Goal: Task Accomplishment & Management: Use online tool/utility

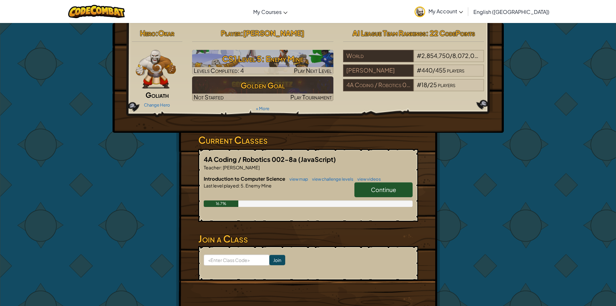
click at [378, 201] on div "16.7%" at bounding box center [308, 203] width 209 height 6
click at [379, 193] on span "Continue" at bounding box center [383, 189] width 25 height 7
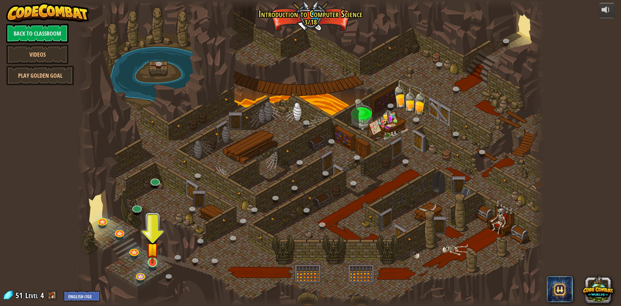
drag, startPoint x: 155, startPoint y: 274, endPoint x: 154, endPoint y: 263, distance: 11.0
click at [155, 268] on div "25. Kithgard Gates (Locked) Escape the Kithgard dungeons, and don't let the gua…" at bounding box center [311, 153] width 468 height 306
click at [151, 242] on img at bounding box center [152, 248] width 13 height 29
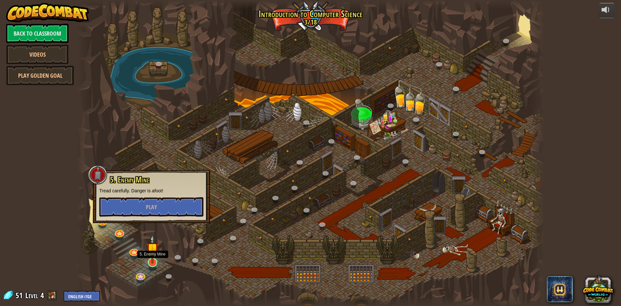
click at [151, 244] on img at bounding box center [152, 248] width 13 height 29
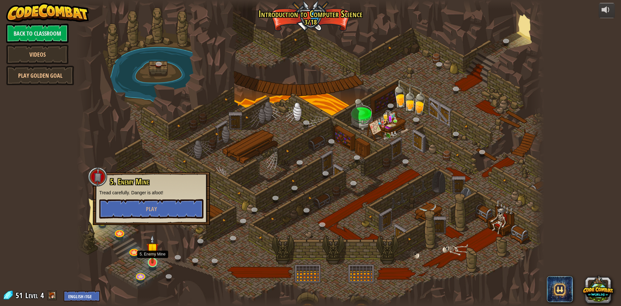
click at [152, 246] on img at bounding box center [152, 248] width 13 height 29
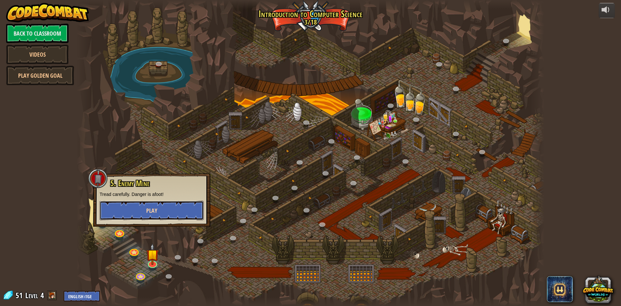
click at [157, 203] on button "Play" at bounding box center [152, 210] width 104 height 19
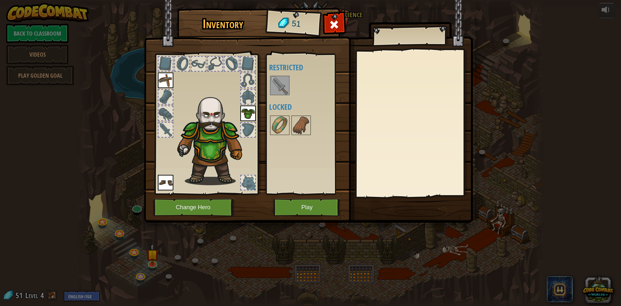
click at [283, 90] on img at bounding box center [280, 85] width 18 height 18
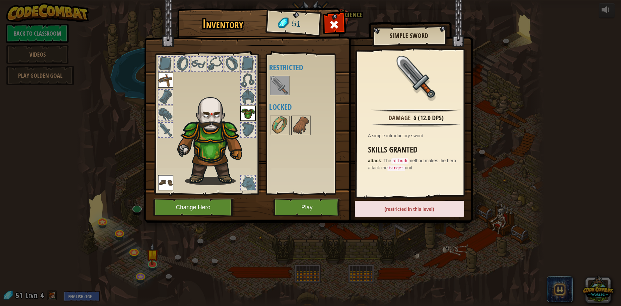
click at [287, 87] on img at bounding box center [280, 85] width 18 height 18
drag, startPoint x: 287, startPoint y: 87, endPoint x: 274, endPoint y: 151, distance: 64.9
click at [287, 88] on img at bounding box center [280, 85] width 18 height 18
drag, startPoint x: 323, startPoint y: 187, endPoint x: 330, endPoint y: 200, distance: 15.2
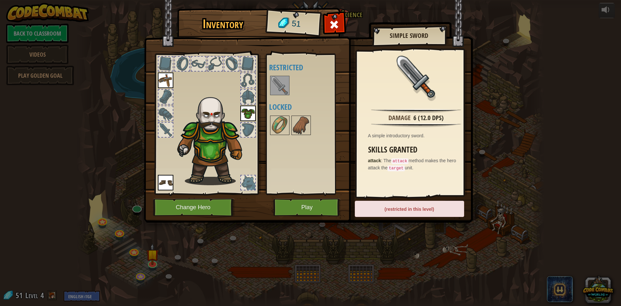
click at [329, 198] on div "Inventory 51 Available Equip Equip Equip (double-click to equip) Restricted Loc…" at bounding box center [310, 117] width 329 height 214
click at [330, 201] on button "Play" at bounding box center [307, 207] width 68 height 18
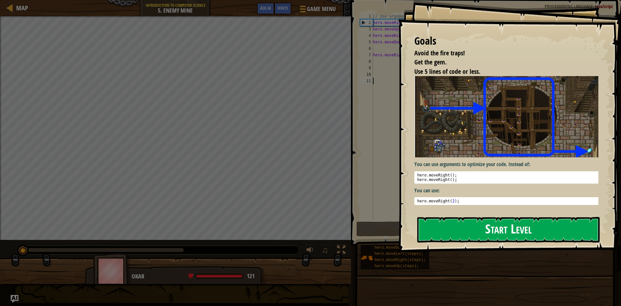
click at [462, 223] on button "Start Level" at bounding box center [508, 230] width 183 height 26
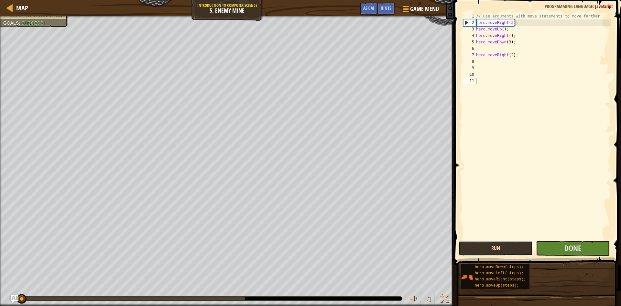
click at [522, 248] on button "Run" at bounding box center [496, 248] width 74 height 15
click at [522, 248] on button "Running" at bounding box center [496, 248] width 74 height 15
click at [522, 248] on button "Run" at bounding box center [496, 248] width 74 height 15
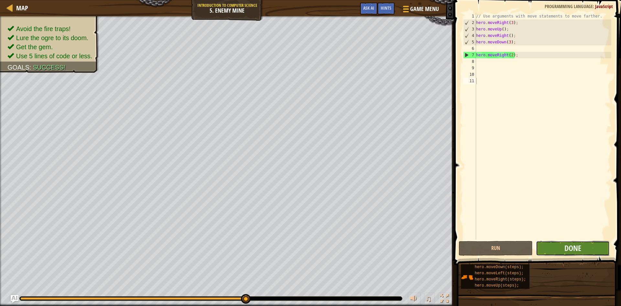
click at [562, 247] on button "Done" at bounding box center [573, 248] width 74 height 15
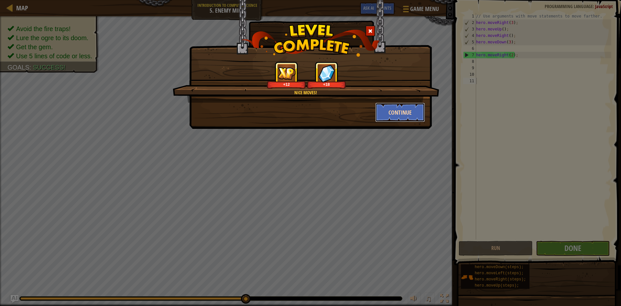
click at [416, 106] on button "Continue" at bounding box center [400, 112] width 50 height 19
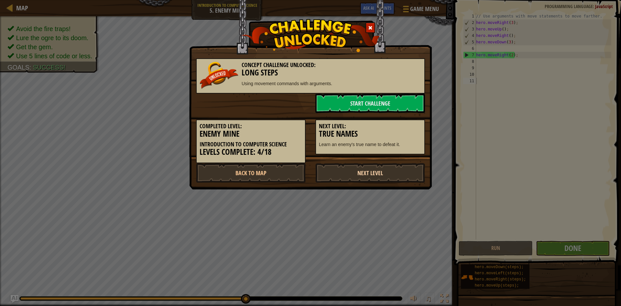
click at [387, 167] on link "Next Level" at bounding box center [371, 172] width 110 height 19
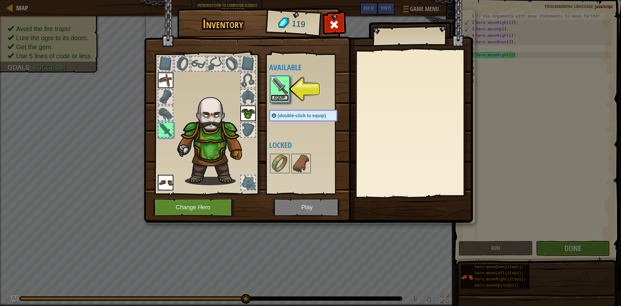
click at [286, 99] on button "Equip" at bounding box center [280, 97] width 18 height 7
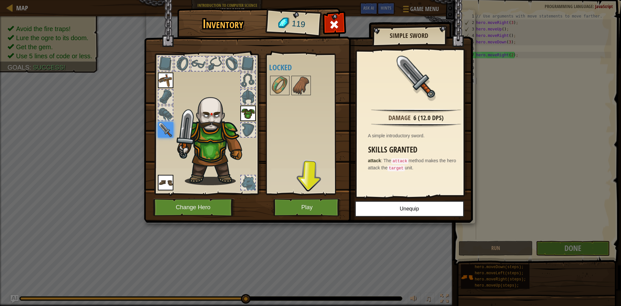
click at [287, 197] on img at bounding box center [308, 105] width 329 height 235
drag, startPoint x: 304, startPoint y: 198, endPoint x: 336, endPoint y: 194, distance: 32.6
click at [316, 203] on div "Inventory 119 Available Equip Equip Equip Equip (double-click to equip) Locked …" at bounding box center [310, 117] width 329 height 214
click at [313, 209] on button "Play" at bounding box center [307, 207] width 68 height 18
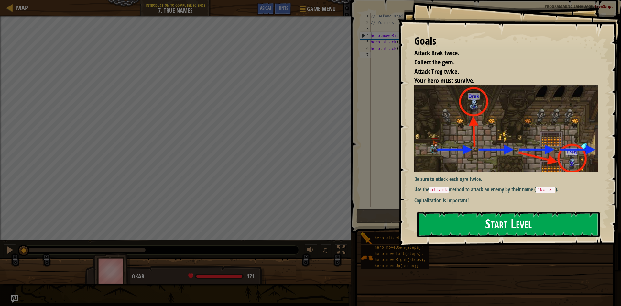
click at [539, 236] on button "Start Level" at bounding box center [508, 225] width 183 height 26
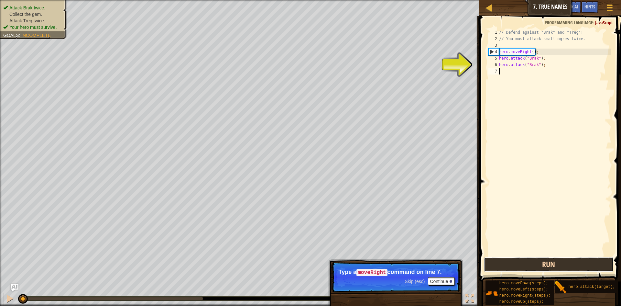
click at [532, 269] on button "Run" at bounding box center [549, 264] width 130 height 15
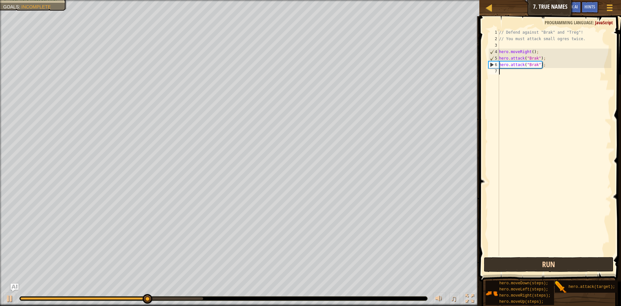
type textarea "r"
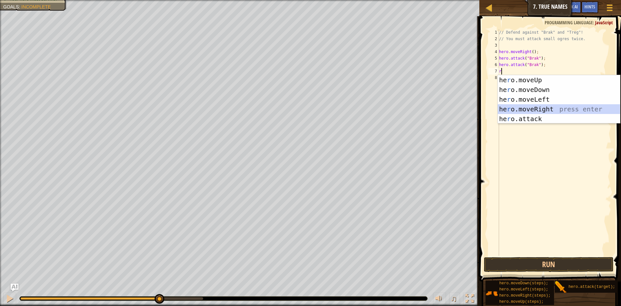
click at [554, 108] on div "he r o.moveUp press enter he r o.moveDown press enter he r o.moveLeft press ent…" at bounding box center [559, 109] width 122 height 68
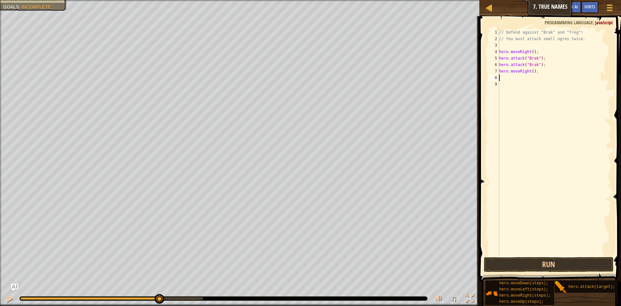
type textarea "r"
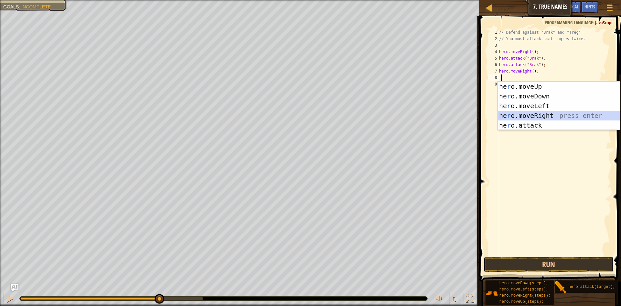
click at [545, 113] on div "he r o.moveUp press enter he r o.moveDown press enter he r o.moveLeft press ent…" at bounding box center [559, 116] width 122 height 68
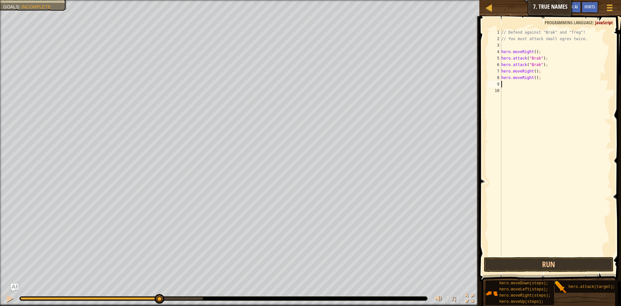
type textarea "r"
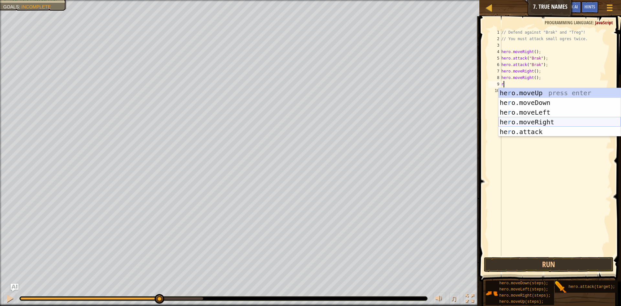
click at [550, 125] on div "he r o.moveUp press enter he r o.moveDown press enter he r o.moveLeft press ent…" at bounding box center [560, 122] width 122 height 68
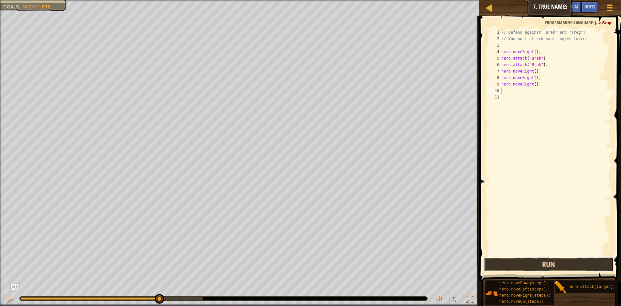
click at [564, 263] on button "Run" at bounding box center [549, 264] width 130 height 15
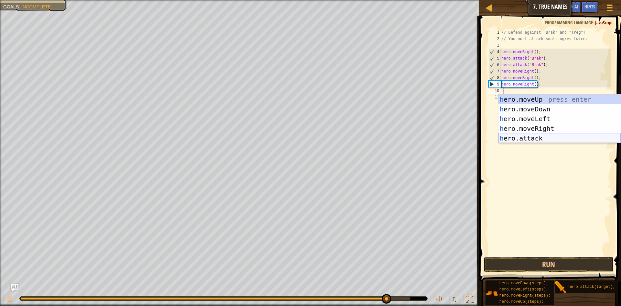
click at [522, 135] on div "h ero.moveUp press enter h ero.moveDown press enter h ero.moveLeft press enter …" at bounding box center [560, 128] width 122 height 68
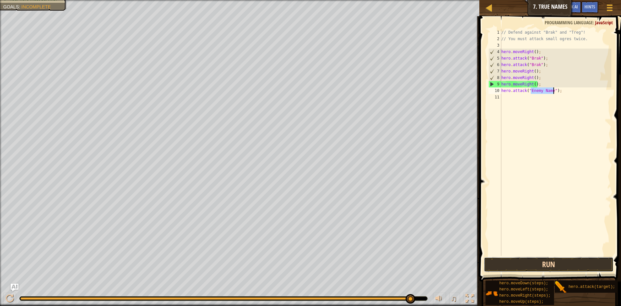
click at [518, 266] on button "Run" at bounding box center [549, 264] width 130 height 15
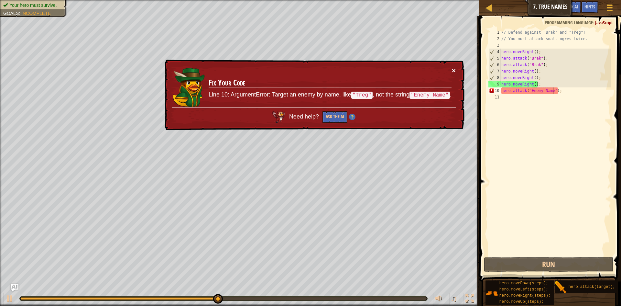
click at [453, 72] on button "×" at bounding box center [454, 70] width 4 height 7
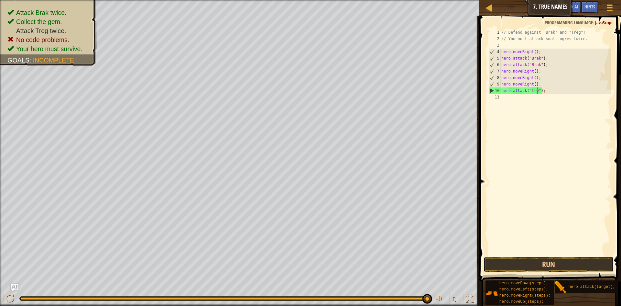
scroll to position [3, 6]
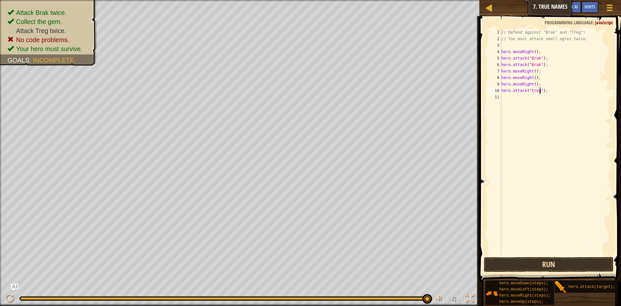
type textarea "hero.attack("treg");"
click at [524, 266] on button "Run" at bounding box center [549, 264] width 130 height 15
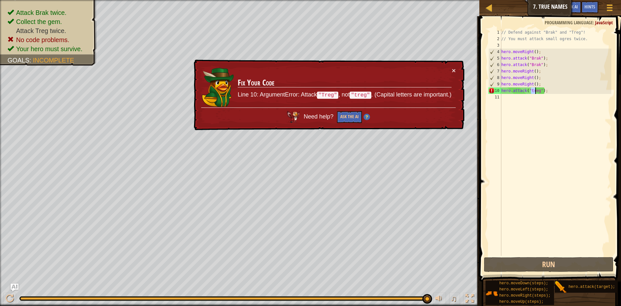
drag, startPoint x: 531, startPoint y: 90, endPoint x: 535, endPoint y: 87, distance: 5.1
click at [535, 87] on div "// Defend against "Brak" and "Treg"! // You must attack small ogres twice. hero…" at bounding box center [555, 148] width 111 height 239
click at [545, 106] on div "// Defend against "Brak" and "Treg"! // You must attack small ogres twice. hero…" at bounding box center [555, 148] width 111 height 239
click at [532, 91] on div "// Defend against "Brak" and "Treg"! // You must attack small ogres twice. hero…" at bounding box center [555, 148] width 111 height 239
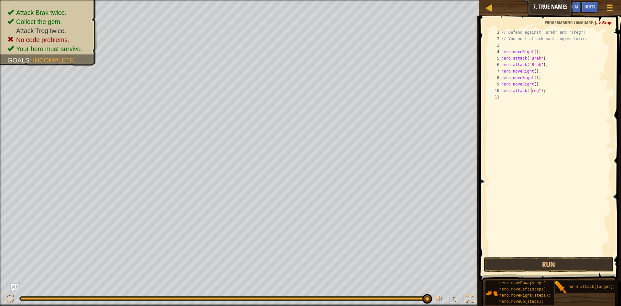
scroll to position [3, 5]
type textarea "hero.attack("Treg");"
click at [553, 267] on button "Run" at bounding box center [549, 264] width 130 height 15
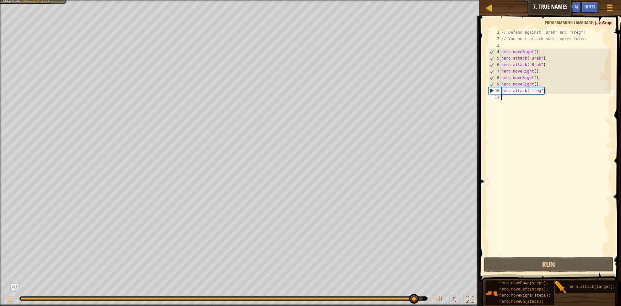
click at [531, 102] on div "// Defend against "Brak" and "Treg"! // You must attack small ogres twice. hero…" at bounding box center [555, 148] width 111 height 239
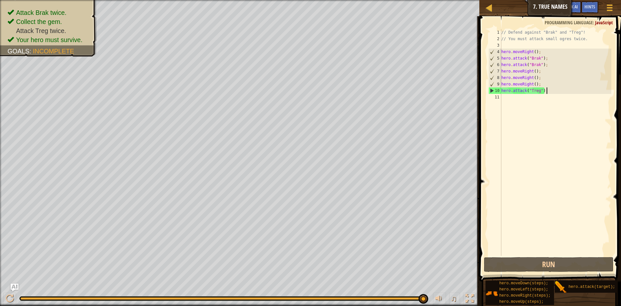
click at [550, 91] on div "// Defend against "Brak" and "Treg"! // You must attack small ogres twice. hero…" at bounding box center [555, 148] width 111 height 239
type textarea "hero.attack("Treg");2"
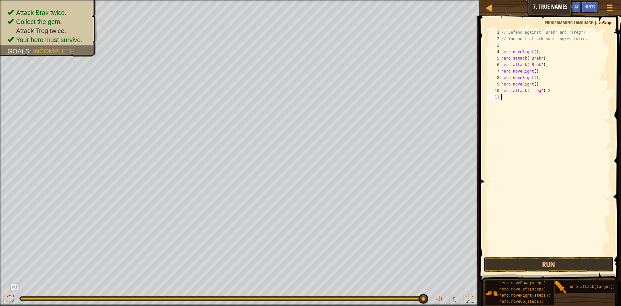
drag, startPoint x: 551, startPoint y: 247, endPoint x: 549, endPoint y: 251, distance: 4.8
click at [549, 251] on div "// Defend against "Brak" and "Treg"! // You must attack small ogres twice. hero…" at bounding box center [555, 148] width 111 height 239
click at [550, 259] on button "Run" at bounding box center [549, 264] width 130 height 15
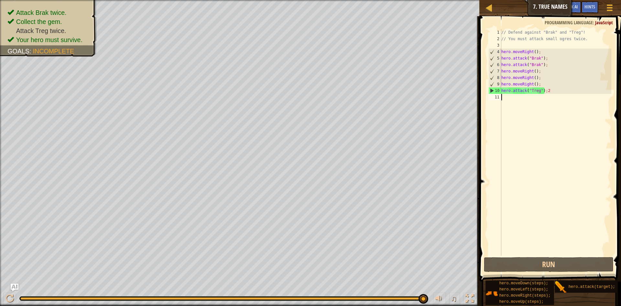
click at [558, 92] on div "// Defend against "Brak" and "Treg"! // You must attack small ogres twice. hero…" at bounding box center [555, 148] width 111 height 239
type textarea "hero.attack("Treg");"
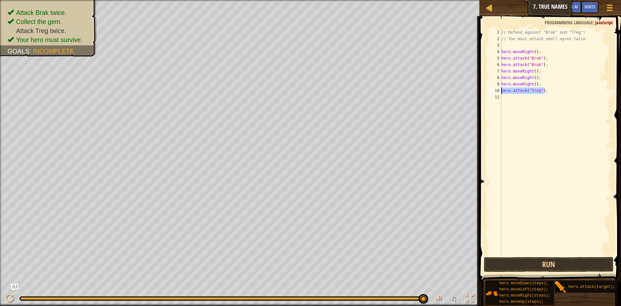
drag, startPoint x: 545, startPoint y: 92, endPoint x: 503, endPoint y: 89, distance: 42.5
click at [503, 89] on div "// Defend against "Brak" and "Treg"! // You must attack small ogres twice. hero…" at bounding box center [555, 148] width 111 height 239
click at [516, 96] on div "// Defend against "Brak" and "Treg"! // You must attack small ogres twice. hero…" at bounding box center [555, 148] width 111 height 239
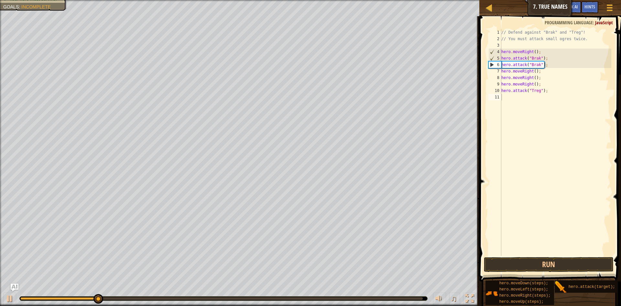
drag, startPoint x: 523, startPoint y: 108, endPoint x: 529, endPoint y: 100, distance: 9.9
click at [527, 103] on div "// Defend against "Brak" and "Treg"! // You must attack small ogres twice. hero…" at bounding box center [555, 148] width 111 height 239
paste textarea "hero.attack("Treg")"
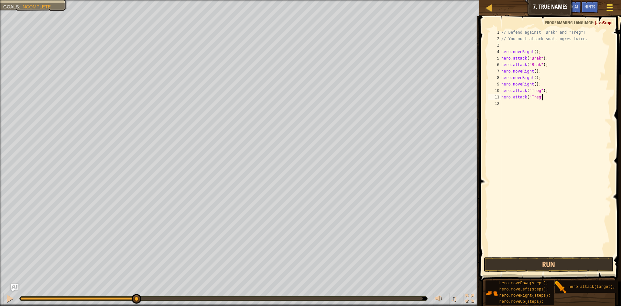
click at [612, 6] on div at bounding box center [609, 7] width 9 height 9
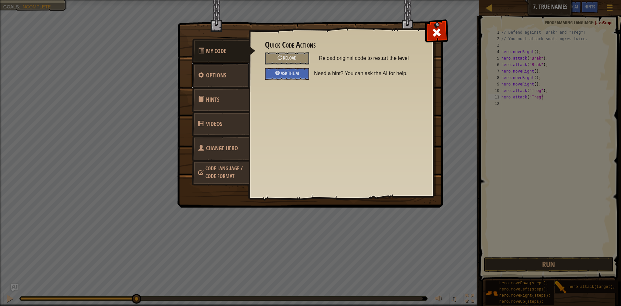
click at [228, 72] on link "Options" at bounding box center [221, 75] width 58 height 25
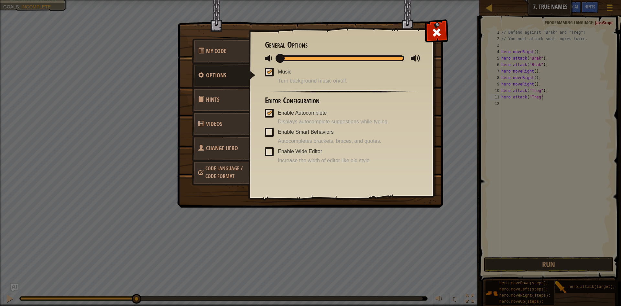
drag, startPoint x: 328, startPoint y: 62, endPoint x: 256, endPoint y: 59, distance: 72.6
click at [256, 59] on div "Quick Code Actions Reload Reload original code to restart the level Ask the AI …" at bounding box center [341, 103] width 185 height 160
click at [265, 69] on div "Quick Code Actions Reload Reload original code to restart the level Ask the AI …" at bounding box center [341, 103] width 185 height 160
click at [270, 74] on div at bounding box center [269, 71] width 5 height 5
click at [0, 0] on input "Music" at bounding box center [0, 0] width 0 height 0
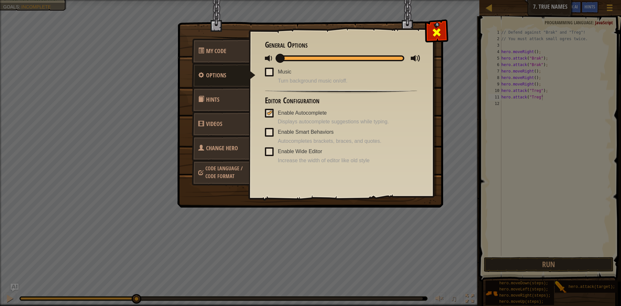
click at [446, 31] on div at bounding box center [436, 31] width 20 height 20
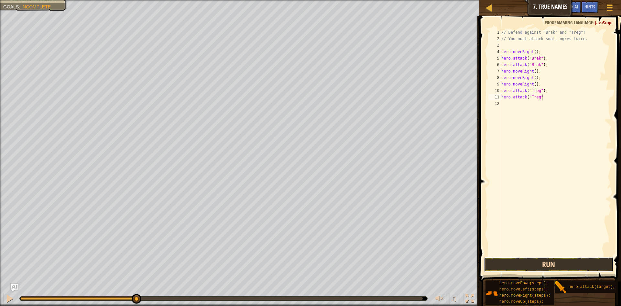
drag, startPoint x: 523, startPoint y: 265, endPoint x: 525, endPoint y: 259, distance: 6.2
click at [524, 262] on button "Run" at bounding box center [549, 264] width 130 height 15
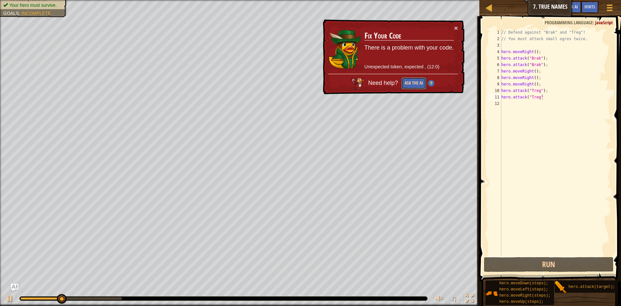
click at [414, 88] on button "Ask the AI" at bounding box center [414, 83] width 25 height 12
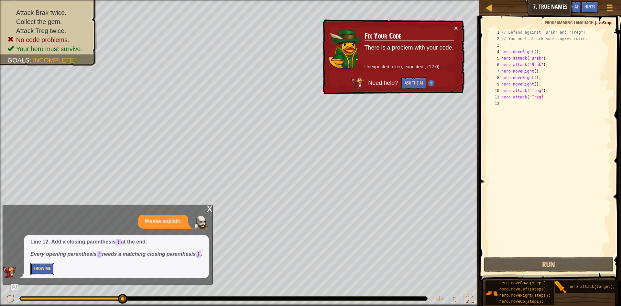
click at [47, 266] on button "Show Me" at bounding box center [42, 269] width 24 height 12
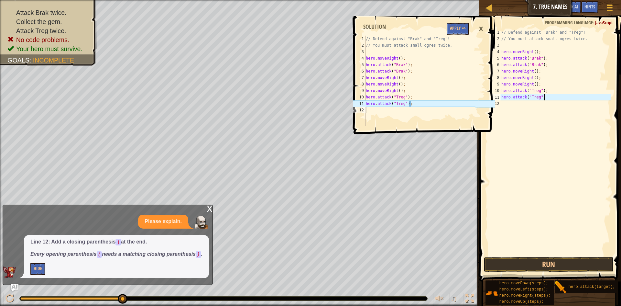
scroll to position [3, 6]
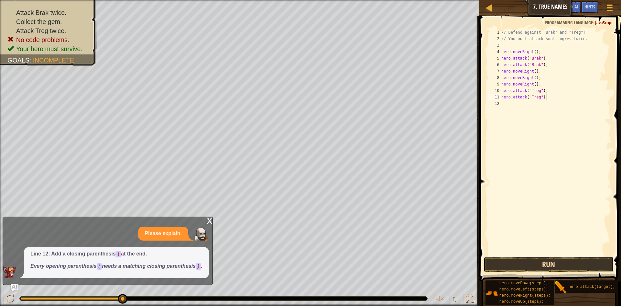
type textarea "hero.attack("Treg");"
click at [530, 267] on button "Run" at bounding box center [549, 264] width 130 height 15
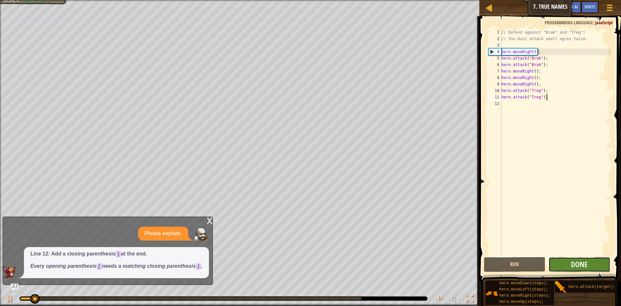
click at [575, 270] on button "Done" at bounding box center [580, 264] width 62 height 15
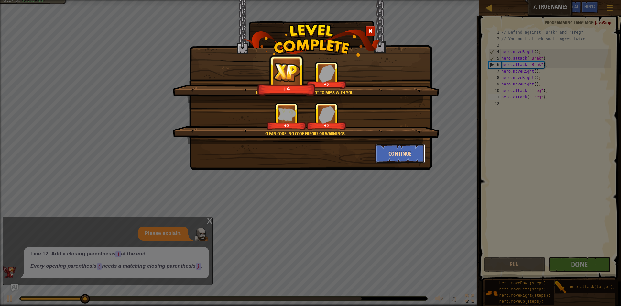
click at [402, 154] on button "Continue" at bounding box center [400, 153] width 50 height 19
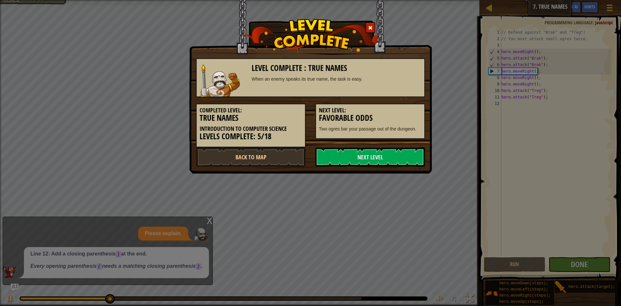
click at [402, 154] on link "Next Level" at bounding box center [371, 156] width 110 height 19
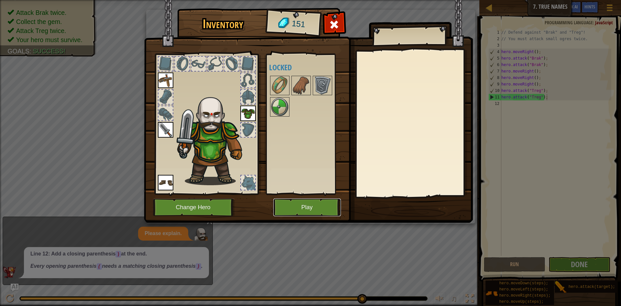
click at [321, 209] on button "Play" at bounding box center [307, 207] width 68 height 18
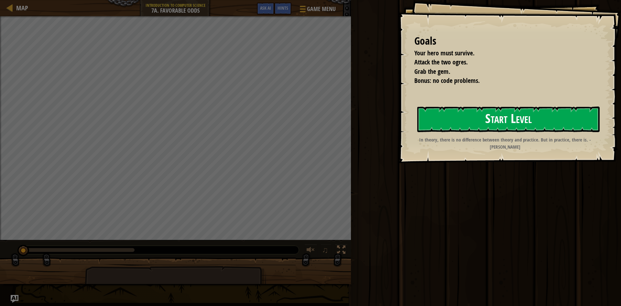
click at [430, 121] on button "Start Level" at bounding box center [508, 119] width 183 height 26
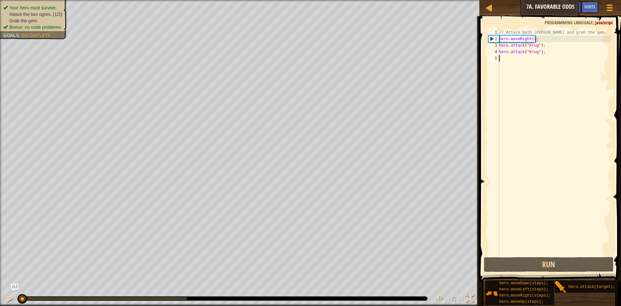
type textarea "d"
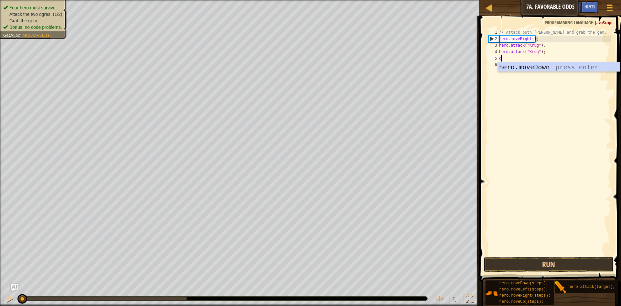
scroll to position [3, 0]
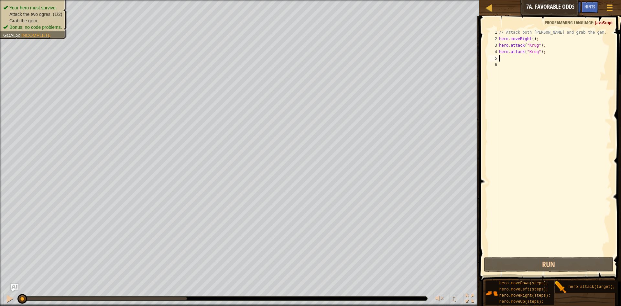
type textarea "r"
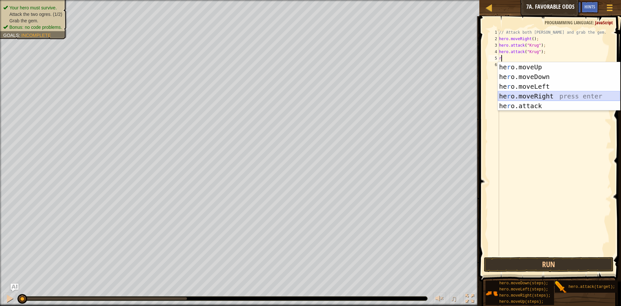
click at [542, 93] on div "he r o.moveUp press enter he r o.moveDown press enter he r o.moveLeft press ent…" at bounding box center [559, 96] width 122 height 68
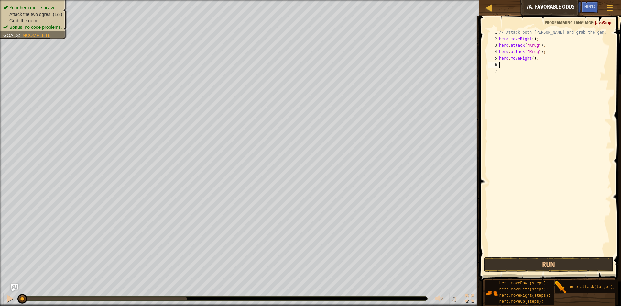
type textarea "u"
click at [553, 76] on div "hero.move U p press enter" at bounding box center [559, 83] width 122 height 29
type textarea "l"
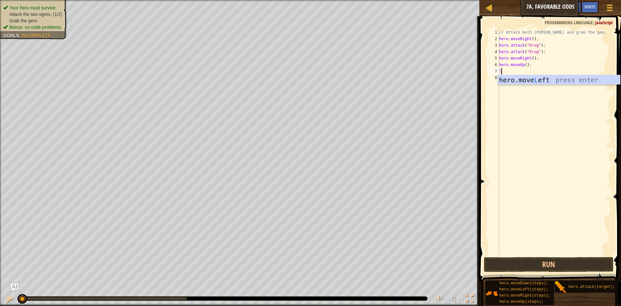
click at [552, 77] on div "hero.move L eft press enter" at bounding box center [559, 89] width 122 height 29
click at [531, 73] on div "// Attack both [PERSON_NAME] and grab the gem. hero . moveRight ( ) ; hero . at…" at bounding box center [555, 148] width 114 height 239
type textarea "hero.moveLeft(2);"
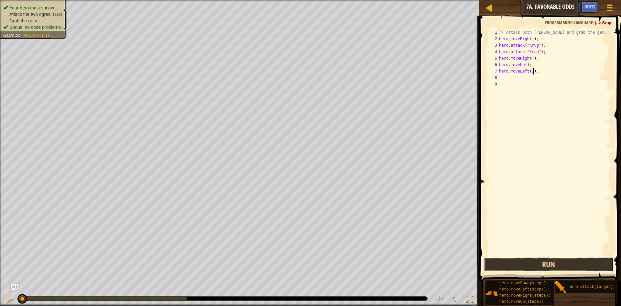
click at [564, 266] on button "Run" at bounding box center [549, 264] width 130 height 15
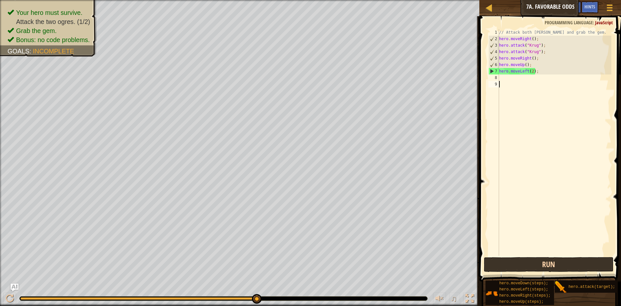
click at [560, 258] on div "hero.moveLeft(2); 1 2 3 4 5 6 7 8 9 // Attack both [PERSON_NAME] and grab the g…" at bounding box center [550, 161] width 144 height 284
click at [560, 259] on button "Run" at bounding box center [549, 264] width 130 height 15
click at [500, 68] on div "// Attack both [PERSON_NAME] and grab the gem. hero . moveRight ( ) ; hero . at…" at bounding box center [555, 148] width 114 height 239
click at [499, 70] on div "7" at bounding box center [494, 71] width 10 height 6
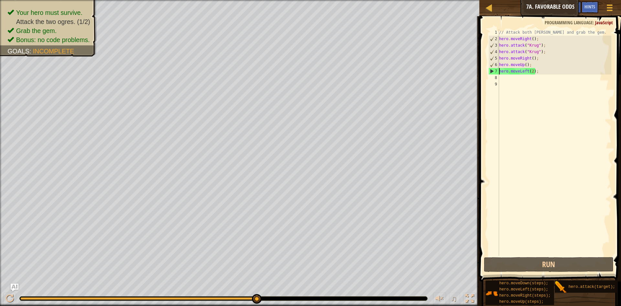
click at [504, 68] on div "// Attack both [PERSON_NAME] and grab the gem. hero . moveRight ( ) ; hero . at…" at bounding box center [555, 148] width 114 height 239
type textarea "hero.moveLeft(2);"
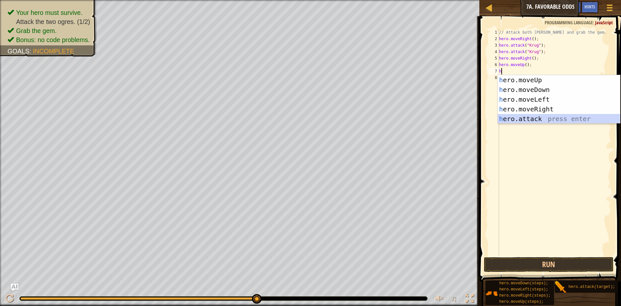
click at [534, 118] on div "h ero.moveUp press enter h ero.moveDown press enter h ero.moveLeft press enter …" at bounding box center [559, 109] width 122 height 68
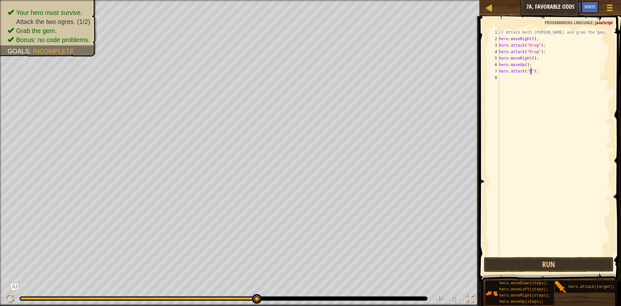
scroll to position [3, 5]
type textarea "hero.attack("Grump");"
click at [514, 77] on div "// Attack both [PERSON_NAME] and grab the gem. hero . moveRight ( ) ; hero . at…" at bounding box center [555, 148] width 114 height 239
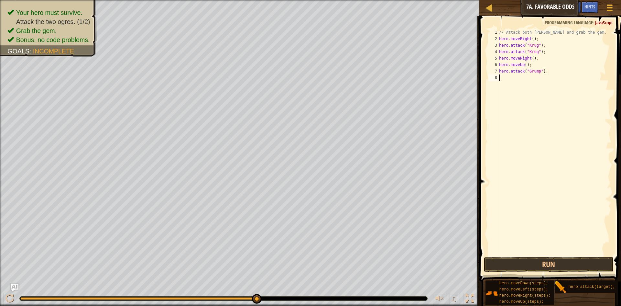
type textarea "l"
click at [534, 86] on div "hero.move L eft press enter" at bounding box center [559, 96] width 122 height 29
click at [534, 78] on div "// Attack both [PERSON_NAME] and grab the gem. hero . moveRight ( ) ; hero . at…" at bounding box center [555, 148] width 111 height 239
click at [565, 259] on button "Run" at bounding box center [549, 264] width 130 height 15
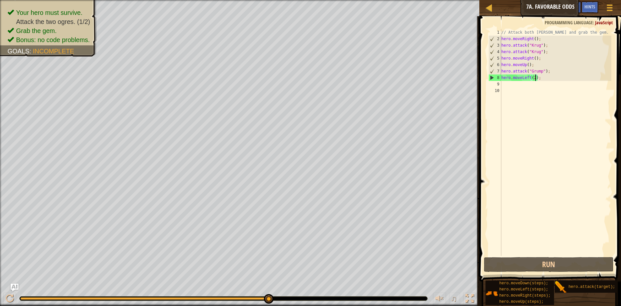
click at [532, 77] on div "// Attack both [PERSON_NAME] and grab the gem. hero . moveRight ( ) ; hero . at…" at bounding box center [555, 148] width 111 height 239
type textarea "hero.moveLeft(2);"
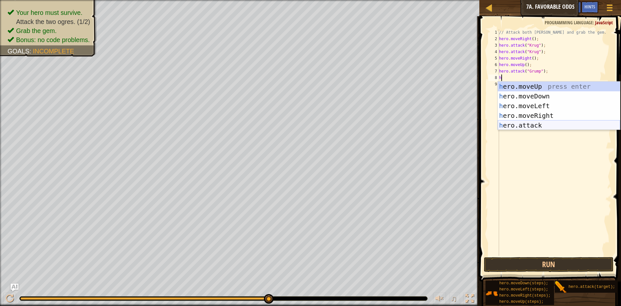
click at [527, 121] on div "h ero.moveUp press enter h ero.moveDown press enter h ero.moveLeft press enter …" at bounding box center [559, 116] width 122 height 68
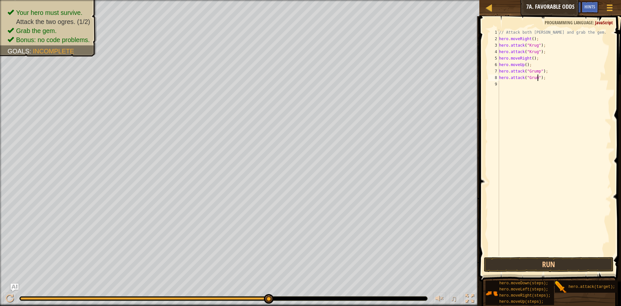
scroll to position [3, 6]
type textarea "hero.attack("Grump");"
click at [510, 83] on div "// Attack both [PERSON_NAME] and grab the gem. hero . moveRight ( ) ; hero . at…" at bounding box center [555, 148] width 114 height 239
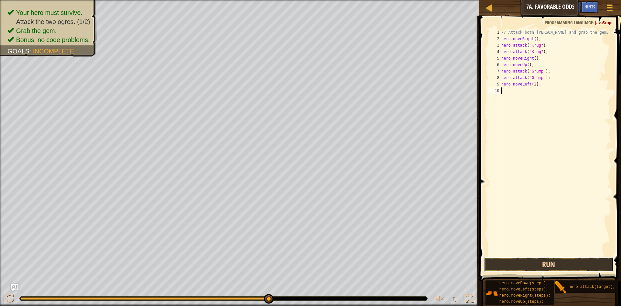
click at [559, 266] on button "Run" at bounding box center [549, 264] width 130 height 15
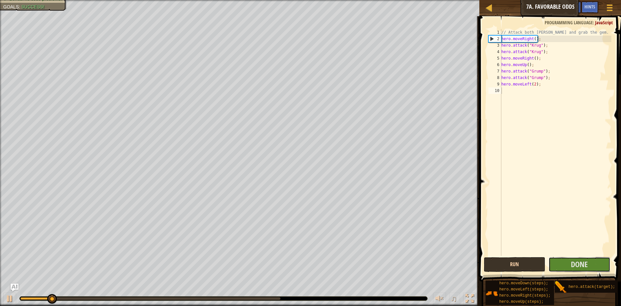
click at [559, 266] on button "Done" at bounding box center [580, 264] width 62 height 15
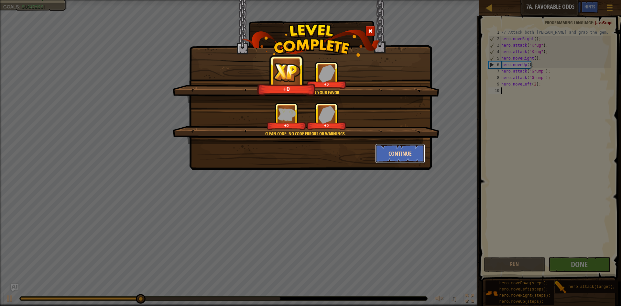
click at [404, 149] on button "Continue" at bounding box center [400, 153] width 50 height 19
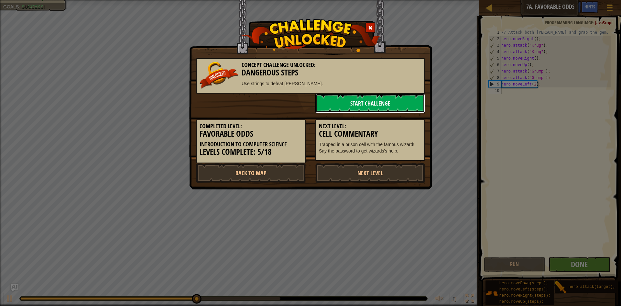
click at [378, 106] on link "Start Challenge" at bounding box center [371, 103] width 110 height 19
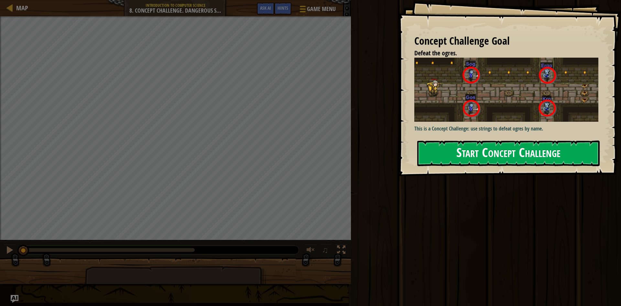
click at [448, 146] on button "Start Concept Challenge" at bounding box center [508, 153] width 183 height 26
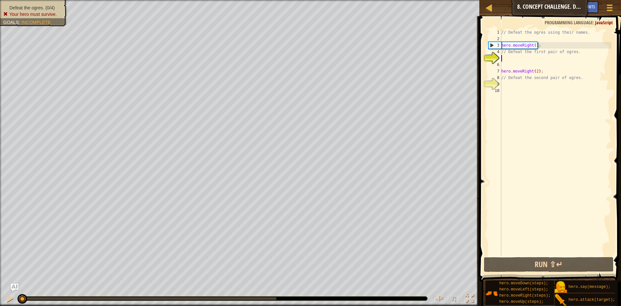
click at [510, 247] on div "// Defeat the ogres using their names. hero . moveRight ( ) ; // Defeat the fir…" at bounding box center [555, 148] width 111 height 239
drag, startPoint x: 538, startPoint y: 218, endPoint x: 514, endPoint y: 186, distance: 39.8
click at [514, 186] on div "// Defeat the ogres using their names. hero . moveRight ( ) ; // Defeat the fir…" at bounding box center [555, 148] width 111 height 239
drag, startPoint x: 520, startPoint y: 188, endPoint x: 537, endPoint y: 209, distance: 27.2
drag, startPoint x: 537, startPoint y: 209, endPoint x: 506, endPoint y: 198, distance: 32.3
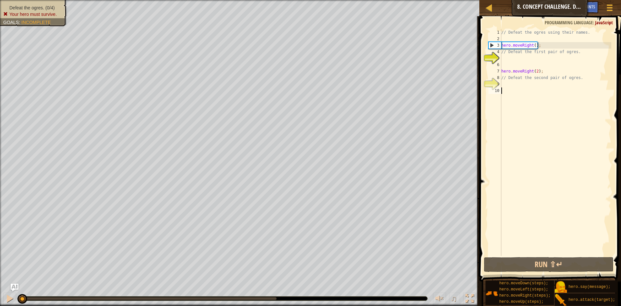
drag, startPoint x: 506, startPoint y: 198, endPoint x: 570, endPoint y: 216, distance: 66.1
type textarea "hero.moveRight(2);"
drag, startPoint x: 528, startPoint y: 73, endPoint x: 522, endPoint y: 92, distance: 20.2
click at [522, 92] on div "// Defeat the ogres using their names. hero . moveRight ( ) ; // Defeat the fir…" at bounding box center [555, 148] width 111 height 239
click at [504, 71] on div "// Defeat the ogres using their names. hero . moveRight ( ) ; // Defeat the fir…" at bounding box center [555, 148] width 111 height 239
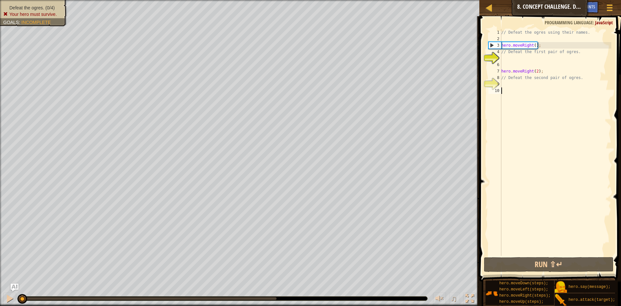
type textarea "hero.moveRight(2);"
click at [504, 262] on button "Run ⇧↵" at bounding box center [549, 264] width 130 height 15
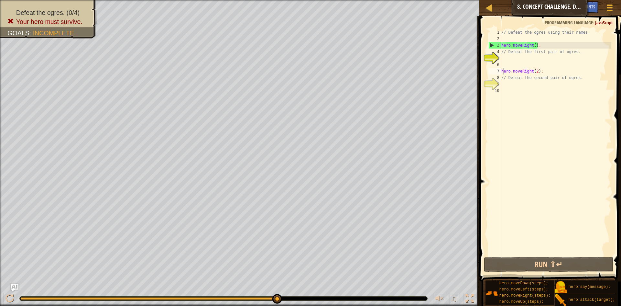
drag, startPoint x: 519, startPoint y: 64, endPoint x: 515, endPoint y: 50, distance: 14.3
click at [518, 56] on div "// Defeat the ogres using their names. hero . moveRight ( ) ; // Defeat the fir…" at bounding box center [555, 148] width 111 height 239
click at [518, 59] on div "// Defeat the ogres using their names. hero . moveRight ( ) ; // Defeat the fir…" at bounding box center [555, 142] width 111 height 227
click at [518, 59] on div "// Defeat the ogres using their names. hero . moveRight ( ) ; // Defeat the fir…" at bounding box center [555, 148] width 111 height 239
drag, startPoint x: 280, startPoint y: 299, endPoint x: 289, endPoint y: 297, distance: 9.9
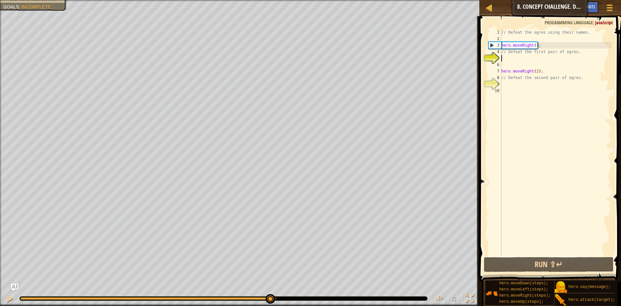
drag, startPoint x: 280, startPoint y: 298, endPoint x: 258, endPoint y: 285, distance: 24.6
click at [258, 0] on body "Map Introduction to Computer Science 8. Concept Challenge. Dangerous Steps Game…" at bounding box center [310, 0] width 621 height 0
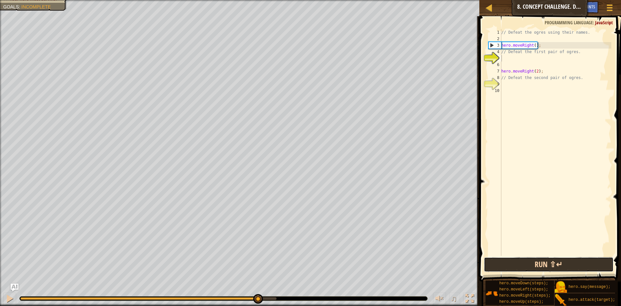
click at [559, 261] on button "Run ⇧↵" at bounding box center [549, 264] width 130 height 15
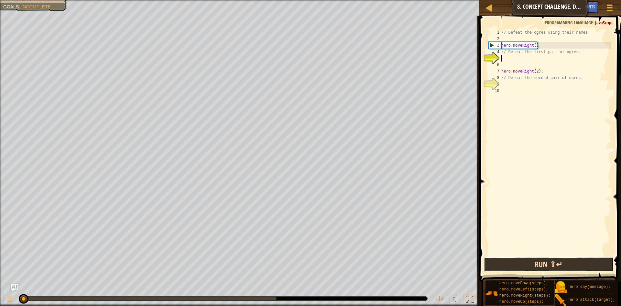
click at [559, 261] on button "Run ⇧↵" at bounding box center [549, 264] width 130 height 15
click at [559, 261] on button "Running" at bounding box center [549, 264] width 130 height 15
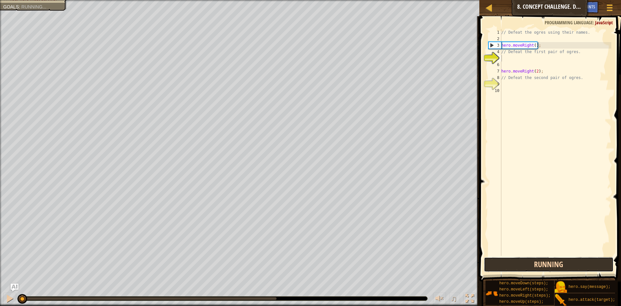
click at [559, 261] on button "Running" at bounding box center [549, 264] width 130 height 15
click at [560, 261] on button "Running" at bounding box center [549, 264] width 130 height 15
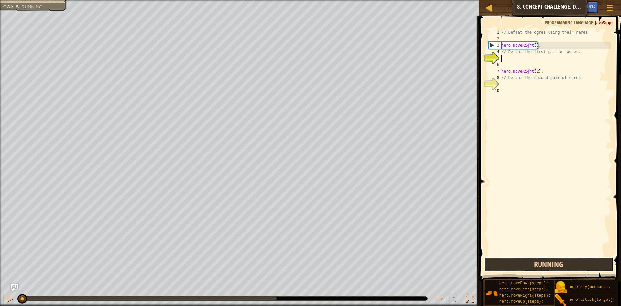
click at [560, 261] on button "Running" at bounding box center [549, 264] width 130 height 15
click at [560, 261] on button "Run ⇧↵" at bounding box center [549, 264] width 130 height 15
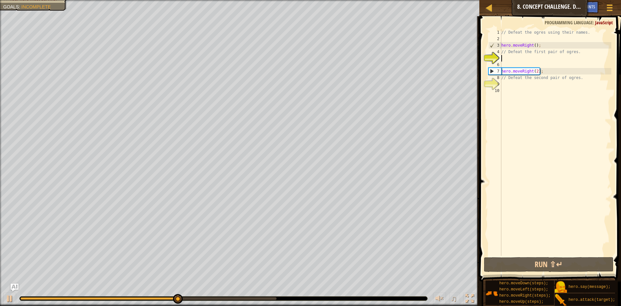
scroll to position [3, 0]
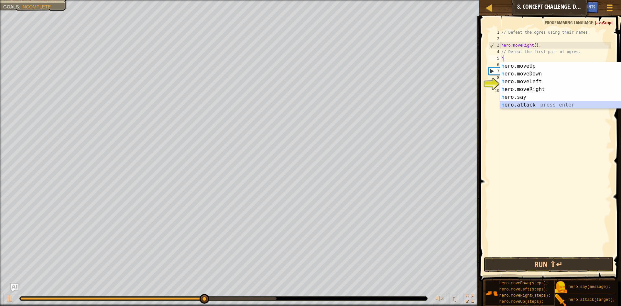
click at [540, 104] on div "h ero.moveUp press enter h ero.moveDown press enter h ero.moveLeft press enter …" at bounding box center [561, 93] width 122 height 62
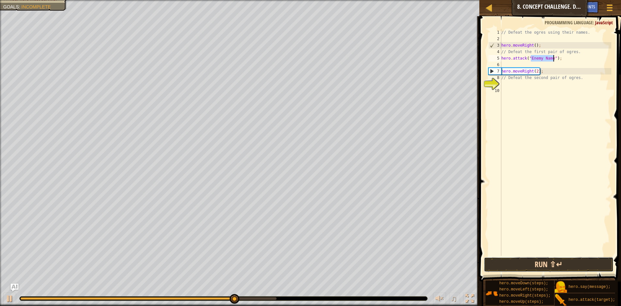
click at [542, 261] on button "Run ⇧↵" at bounding box center [549, 264] width 130 height 15
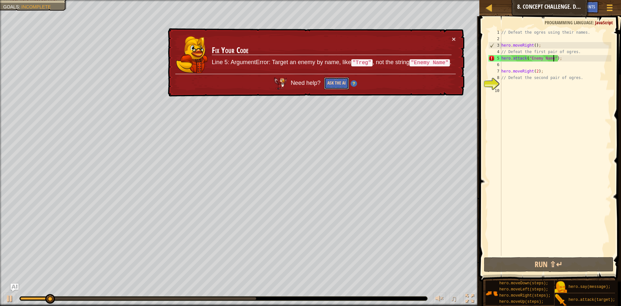
click at [344, 80] on button "Ask the AI" at bounding box center [336, 83] width 25 height 12
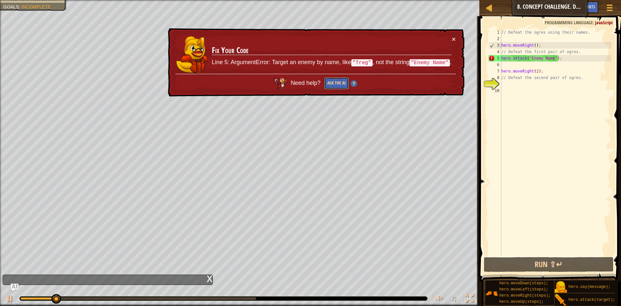
click at [344, 80] on button "Ask the AI" at bounding box center [336, 83] width 25 height 12
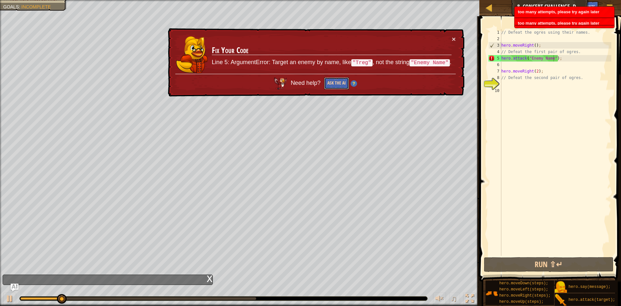
click at [344, 80] on button "Ask the AI" at bounding box center [336, 83] width 25 height 12
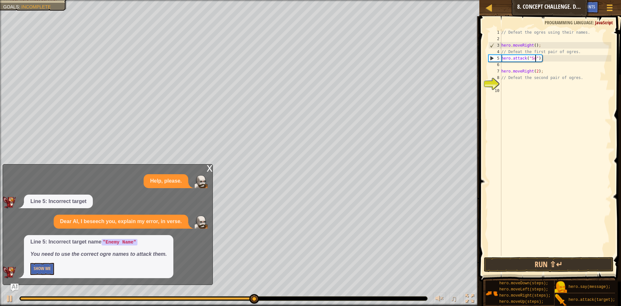
scroll to position [3, 6]
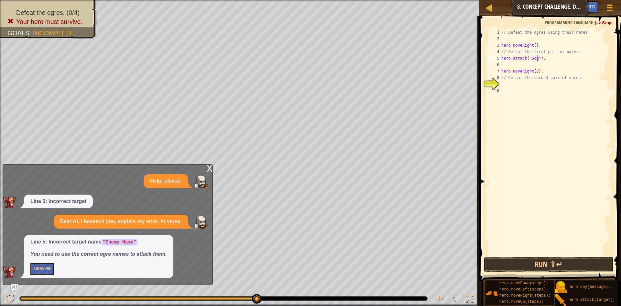
click at [518, 59] on div "// Defeat the ogres using their names. hero . moveRight ( ) ; // Defeat the fir…" at bounding box center [555, 148] width 111 height 239
type textarea "hero.attack("Sog");"
paste textarea
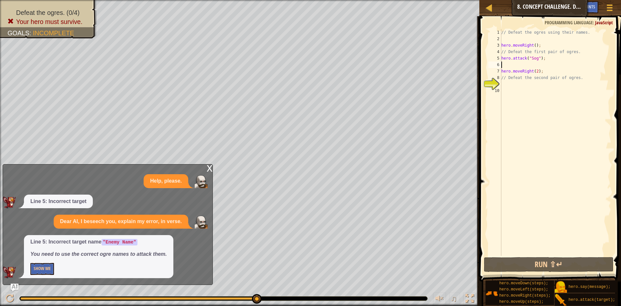
scroll to position [3, 0]
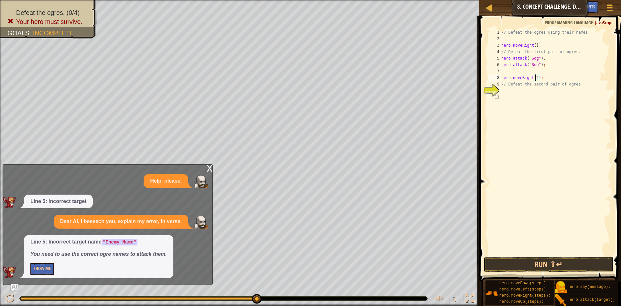
click at [536, 79] on div "// Defeat the ogres using their names. hero . moveRight ( ) ; // Defeat the fir…" at bounding box center [555, 148] width 111 height 239
type textarea "hero.moveRight(2);"
click at [538, 78] on div "// Defeat the ogres using their names. hero . moveRight ( ) ; // Defeat the fir…" at bounding box center [555, 148] width 111 height 239
click at [518, 73] on div "// Defeat the ogres using their names. hero . moveRight ( ) ; // Defeat the fir…" at bounding box center [555, 148] width 111 height 239
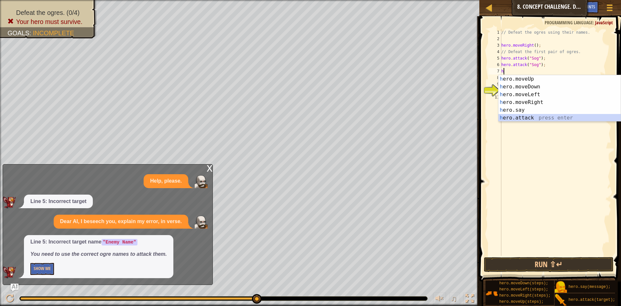
click at [547, 116] on div "h ero.moveUp press enter h ero.moveDown press enter h ero.moveLeft press enter …" at bounding box center [560, 106] width 122 height 62
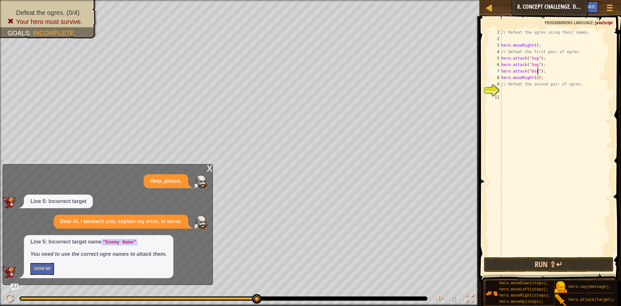
scroll to position [3, 6]
click at [533, 72] on div "// Defeat the ogres using their names. hero . moveRight ( ) ; // Defeat the fir…" at bounding box center [555, 148] width 111 height 239
click at [506, 78] on div "// Defeat the ogres using their names. hero . moveRight ( ) ; // Defeat the fir…" at bounding box center [555, 148] width 111 height 239
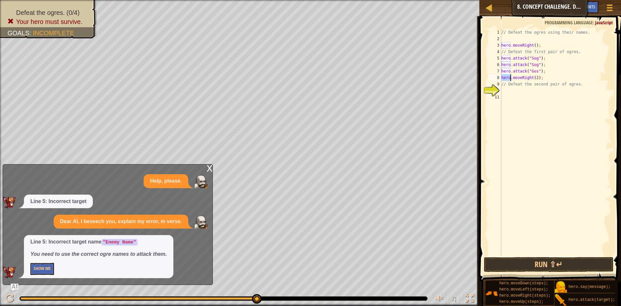
click at [506, 78] on div "// Defeat the ogres using their names. hero . moveRight ( ) ; // Defeat the fir…" at bounding box center [555, 148] width 111 height 239
paste textarea "m"
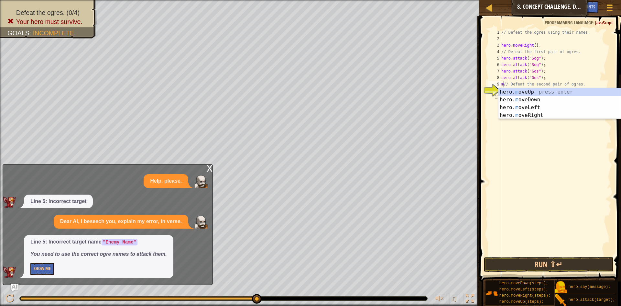
scroll to position [3, 1]
click at [540, 111] on div "hero. m oveUp press enter hero. m oveDown press enter hero. m oveLeft press ent…" at bounding box center [560, 111] width 122 height 47
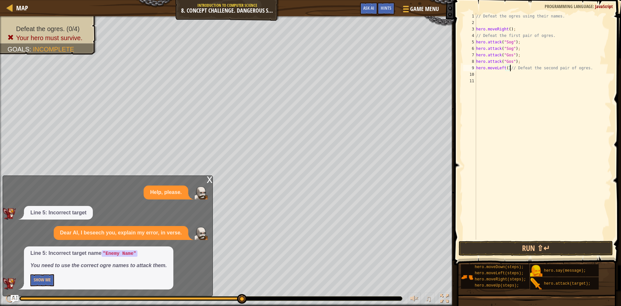
click at [507, 67] on div "// Defeat the ogres using their names. hero . moveRight ( ) ; // Defeat the fir…" at bounding box center [543, 132] width 137 height 239
click at [572, 243] on button "Run ⇧↵" at bounding box center [536, 248] width 154 height 15
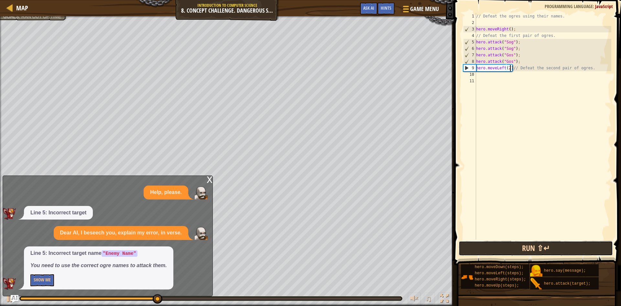
click at [568, 246] on button "Run ⇧↵" at bounding box center [536, 248] width 154 height 15
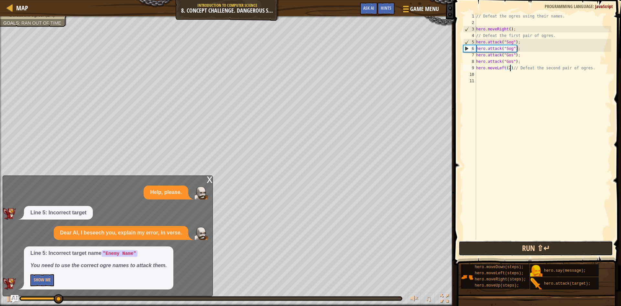
click at [568, 246] on button "Run ⇧↵" at bounding box center [536, 248] width 154 height 15
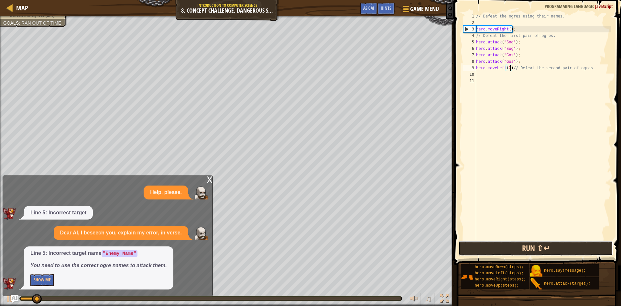
click at [568, 246] on button "Run ⇧↵" at bounding box center [536, 248] width 154 height 15
click at [567, 247] on button "Run ⇧↵" at bounding box center [536, 248] width 154 height 15
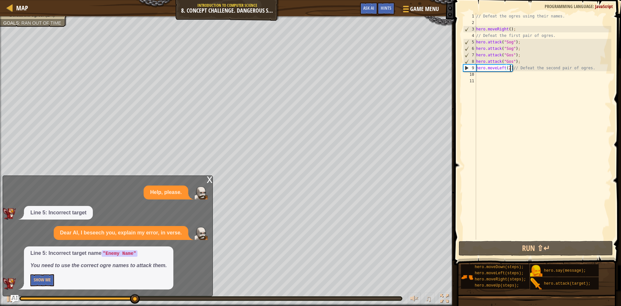
click at [504, 69] on div "// Defeat the ogres using their names. hero . moveRight ( ) ; // Defeat the fir…" at bounding box center [543, 132] width 137 height 239
drag, startPoint x: 502, startPoint y: 68, endPoint x: 506, endPoint y: 67, distance: 4.1
click at [504, 68] on div "// Defeat the ogres using their names. hero . moveRight ( ) ; // Defeat the fir…" at bounding box center [543, 132] width 137 height 239
click at [506, 67] on div "// Defeat the ogres using their names. hero . moveRight ( ) ; // Defeat the fir…" at bounding box center [543, 132] width 137 height 239
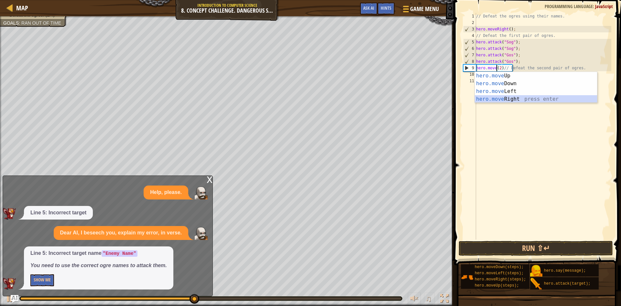
click at [515, 95] on div "hero.move Up press enter hero.move Down press enter hero.move Left press enter …" at bounding box center [536, 95] width 122 height 47
type textarea "hero.moveRight()(2)// Defeat the second pair of ogres."
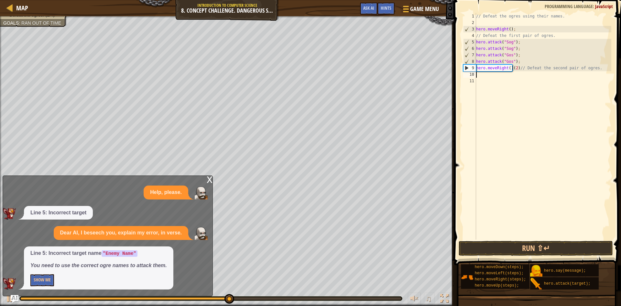
click at [515, 75] on div "// Defeat the ogres using their names. hero . moveRight ( ) ; // Defeat the fir…" at bounding box center [543, 132] width 137 height 239
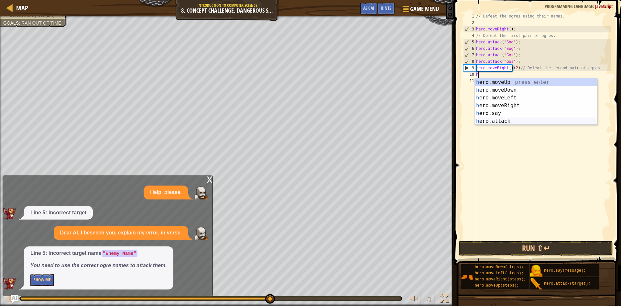
click at [519, 118] on div "h ero.moveUp press enter h ero.moveDown press enter h ero.moveLeft press enter …" at bounding box center [536, 109] width 122 height 62
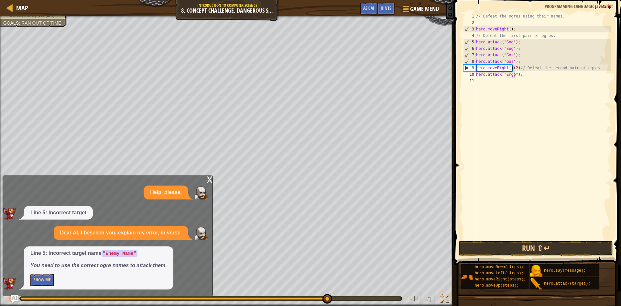
scroll to position [3, 6]
click at [507, 72] on div "// Defeat the ogres using their names. hero . moveRight ( ) ; // Defeat the fir…" at bounding box center [543, 132] width 137 height 239
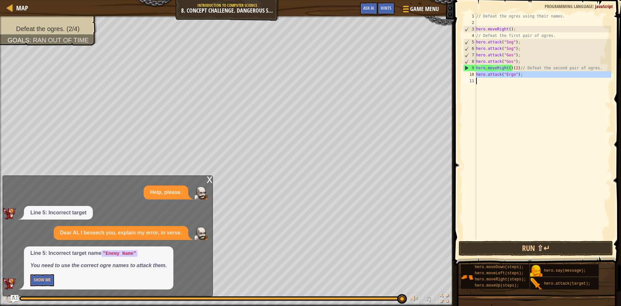
type textarea "hero.attack("Ergo");"
click at [505, 81] on div "// Defeat the ogres using their names. hero . moveRight ( ) ; // Defeat the fir…" at bounding box center [543, 126] width 137 height 227
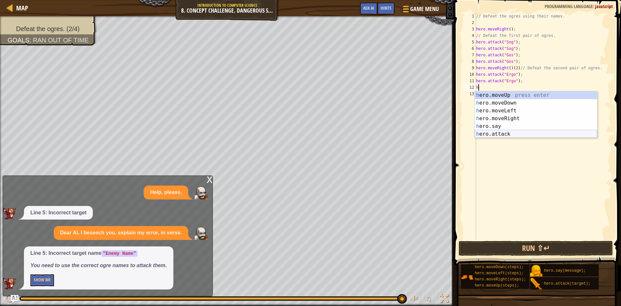
click at [526, 134] on div "h ero.moveUp press enter h ero.moveDown press enter h ero.moveLeft press enter …" at bounding box center [536, 122] width 122 height 62
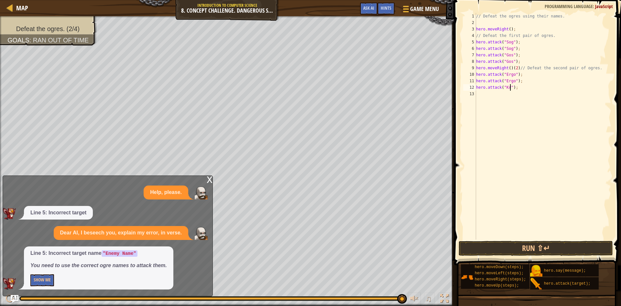
scroll to position [3, 6]
click at [498, 88] on div "// Defeat the ogres using their names. hero . moveRight ( ) ; // Defeat the fir…" at bounding box center [543, 132] width 137 height 239
type textarea "hero.attack("Kro");"
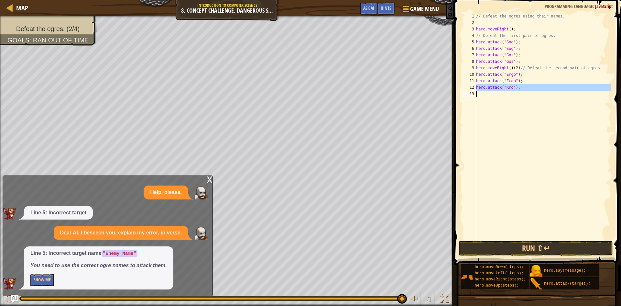
paste textarea
drag, startPoint x: 537, startPoint y: 257, endPoint x: 537, endPoint y: 252, distance: 4.5
click at [537, 257] on span at bounding box center [538, 123] width 172 height 284
click at [537, 250] on button "Run ⇧↵" at bounding box center [536, 248] width 154 height 15
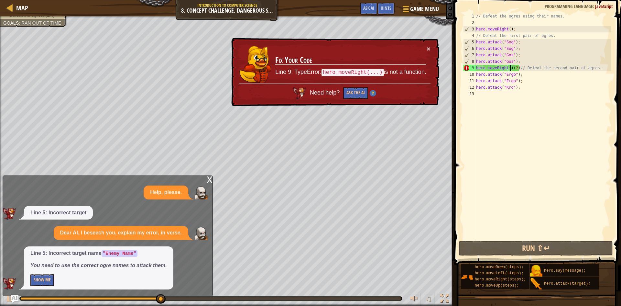
click at [509, 68] on div "// Defeat the ogres using their names. hero . moveRight ( ) ; // Defeat the fir…" at bounding box center [543, 132] width 137 height 239
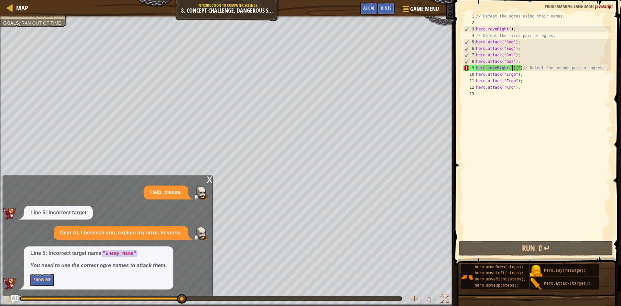
scroll to position [3, 6]
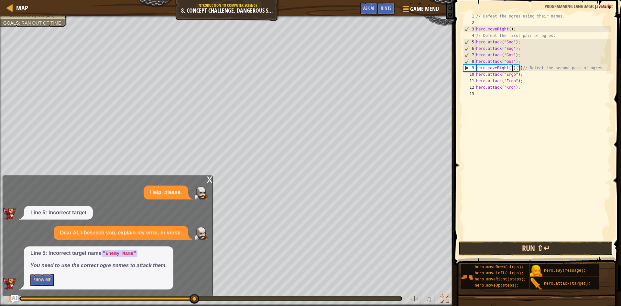
click at [540, 247] on button "Run ⇧↵" at bounding box center [536, 248] width 154 height 15
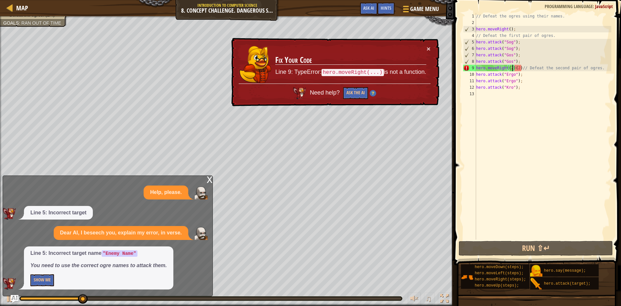
click at [518, 72] on div "// Defeat the ogres using their names. hero . moveRight ( ) ; // Defeat the fir…" at bounding box center [543, 132] width 137 height 239
click at [523, 68] on div "// Defeat the ogres using their names. hero . moveRight ( ) ; // Defeat the fir…" at bounding box center [543, 132] width 137 height 239
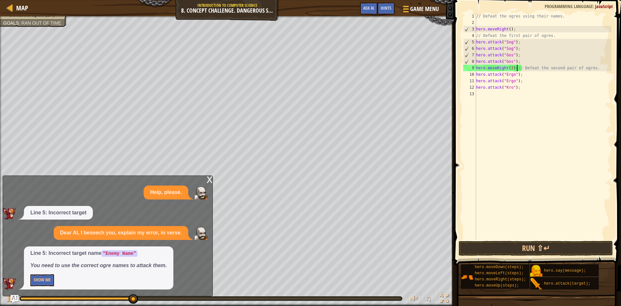
type textarea "hero.moveRight(2)// Defeat the second pair of ogres."
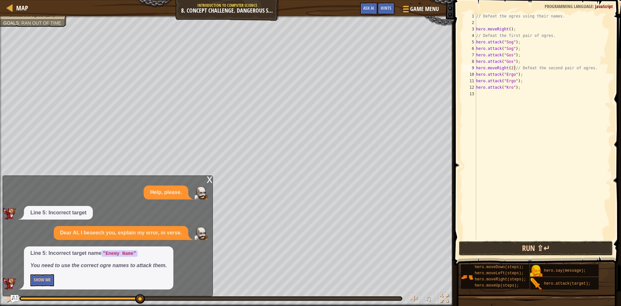
click at [591, 245] on button "Run ⇧↵" at bounding box center [536, 248] width 154 height 15
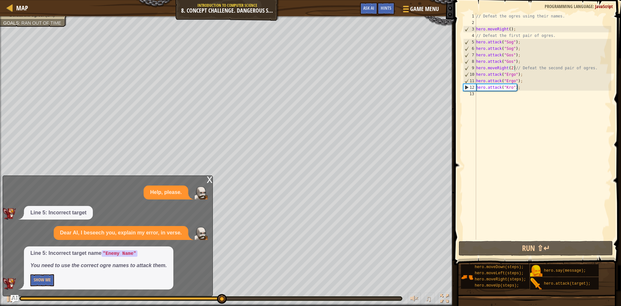
click at [205, 181] on div "x Help, please. Line 5: Incorrect target Dear AI, I beseech you, explain my err…" at bounding box center [108, 235] width 210 height 121
click at [491, 98] on div "// Defeat the ogres using their names. hero . moveRight ( ) ; // Defeat the fir…" at bounding box center [543, 132] width 137 height 239
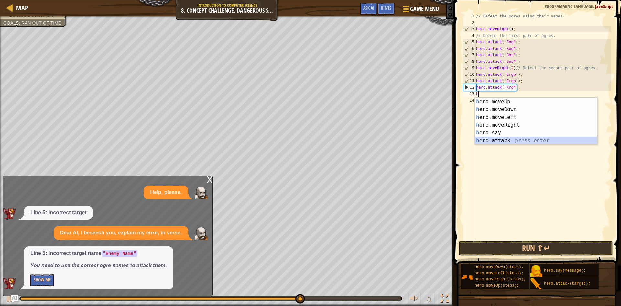
click at [517, 137] on div "h ero.moveUp press enter h ero.moveDown press enter h ero.moveLeft press enter …" at bounding box center [536, 129] width 122 height 62
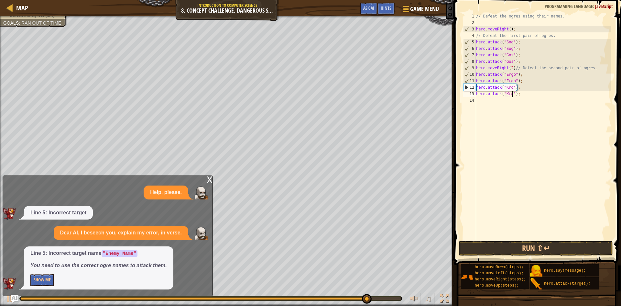
scroll to position [3, 6]
type textarea "hero.attack("Kro");"
click at [513, 246] on button "Run ⇧↵" at bounding box center [536, 248] width 154 height 15
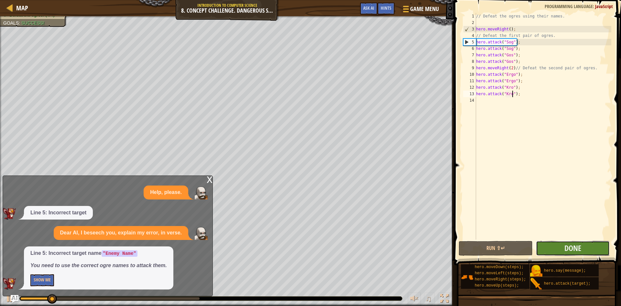
click at [608, 246] on button "Done" at bounding box center [573, 248] width 74 height 15
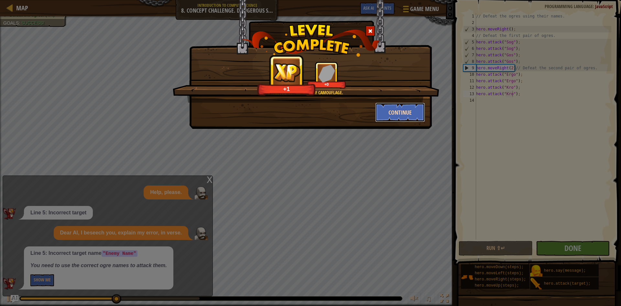
click at [393, 111] on button "Continue" at bounding box center [400, 112] width 50 height 19
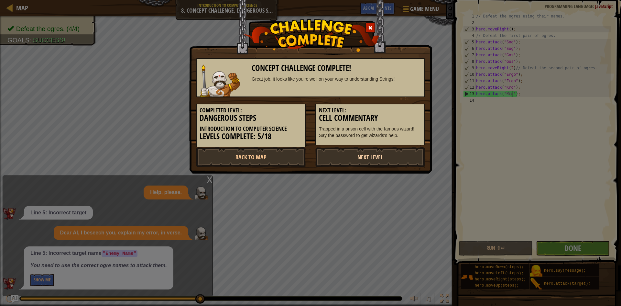
click at [390, 157] on link "Next Level" at bounding box center [371, 156] width 110 height 19
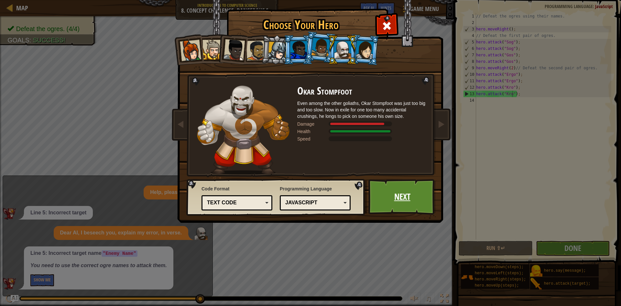
click at [395, 198] on link "Next" at bounding box center [403, 197] width 68 height 36
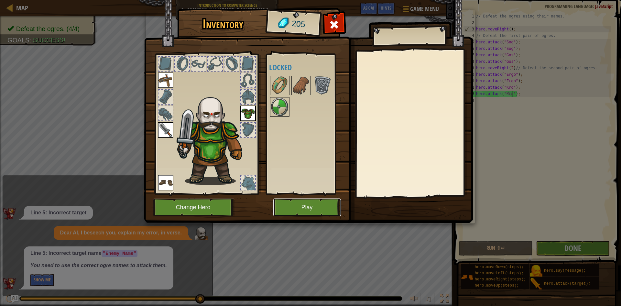
click at [327, 209] on button "Play" at bounding box center [307, 207] width 68 height 18
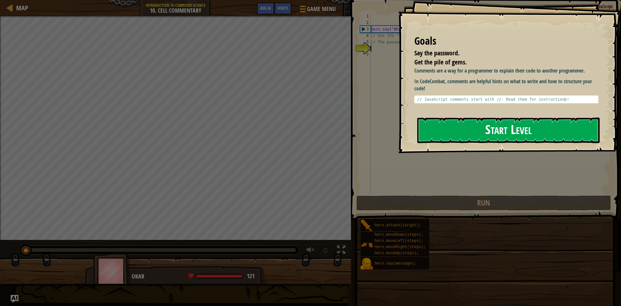
click at [458, 123] on button "Start Level" at bounding box center [508, 130] width 183 height 26
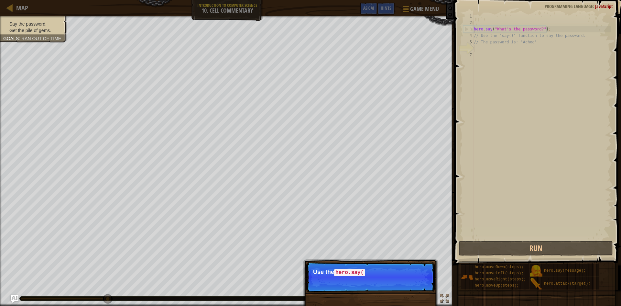
click at [412, 275] on p "Skip (esc) Continue Use the hero.say(" at bounding box center [370, 277] width 128 height 30
click at [412, 275] on p "Skip (esc) Continue Use the hero.say() function to tel" at bounding box center [370, 277] width 128 height 30
click at [412, 275] on p "Skip (esc) Continue Use the hero.say() function to tell the w" at bounding box center [370, 277] width 128 height 30
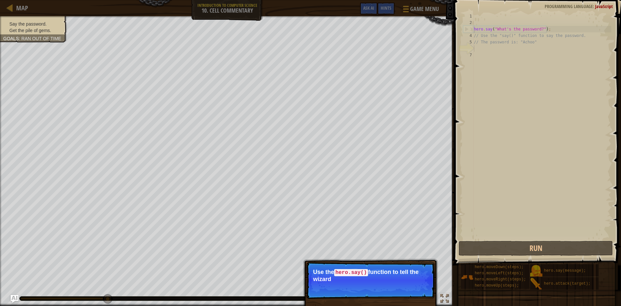
click at [412, 275] on p "Use the hero.say() function to tell the wizard" at bounding box center [370, 276] width 115 height 14
click at [412, 275] on p "Use the hero.say() function to tell the wizard the pass" at bounding box center [370, 276] width 115 height 14
click at [412, 275] on p "Use the hero.say() function to tell the wizard the password h" at bounding box center [370, 276] width 115 height 14
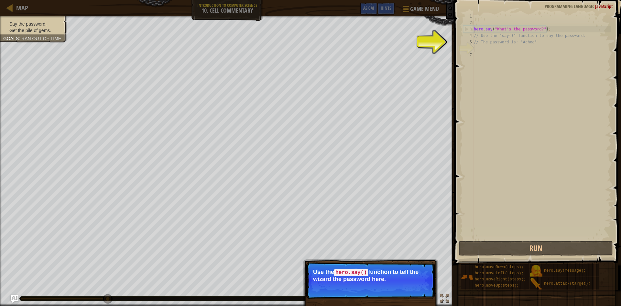
click at [360, 273] on code "hero.say()" at bounding box center [351, 272] width 34 height 7
click at [462, 114] on div "Map Introduction to Computer Science 10. Cell Commentary Game Menu Done Hints A…" at bounding box center [310, 153] width 621 height 306
type textarea "hero.say("What's the password?");"
drag, startPoint x: 510, startPoint y: 5, endPoint x: 515, endPoint y: -11, distance: 16.3
click at [515, 0] on html "Map Introduction to Computer Science 10. Cell Commentary Game Menu Done Hints A…" at bounding box center [310, 0] width 621 height 0
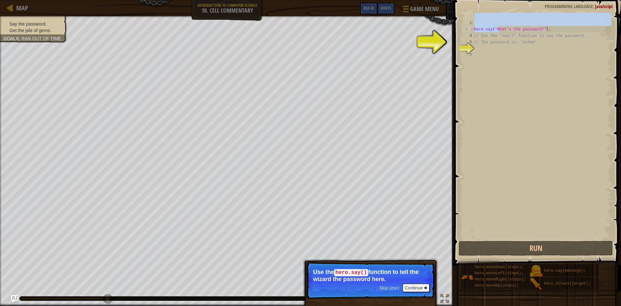
click at [473, 30] on div "3" at bounding box center [469, 29] width 10 height 6
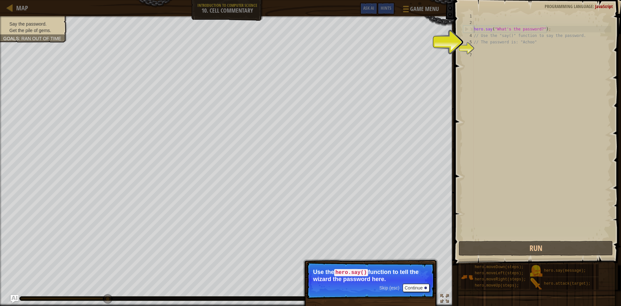
click at [473, 30] on div "3" at bounding box center [469, 29] width 10 height 6
type textarea "hero.say("What's the password?");"
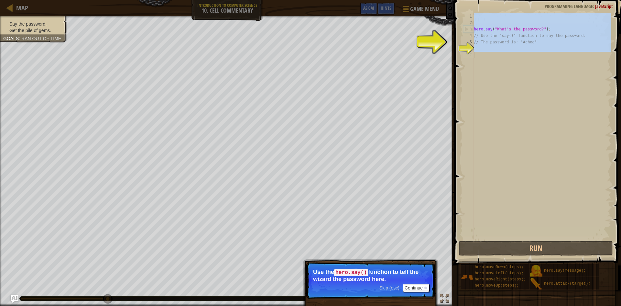
click at [448, 42] on div "Map Introduction to Computer Science 10. Cell Commentary Game Menu Done Hints A…" at bounding box center [310, 153] width 621 height 306
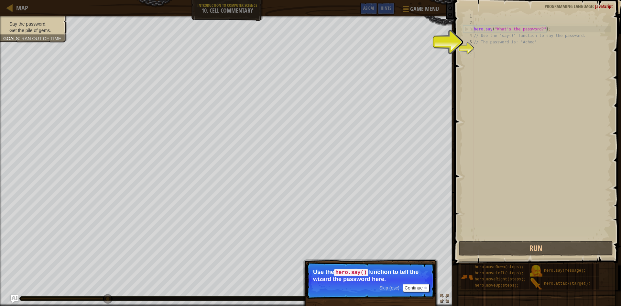
click at [466, 52] on div "7" at bounding box center [468, 55] width 11 height 6
click at [422, 283] on button "Continue" at bounding box center [416, 287] width 27 height 8
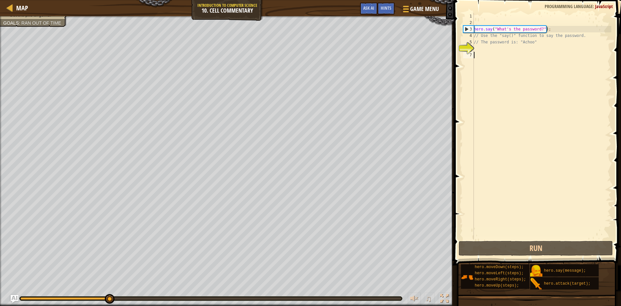
scroll to position [3, 0]
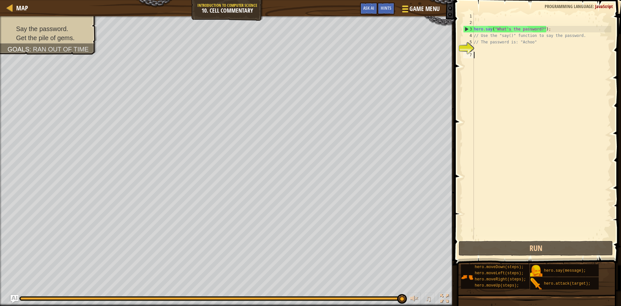
click at [414, 11] on span "Game Menu" at bounding box center [425, 9] width 30 height 9
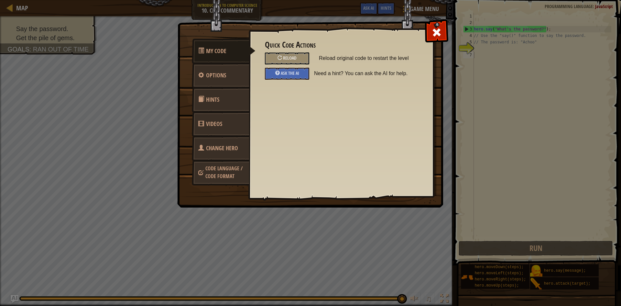
click at [571, 17] on div "My Code Options Hints Videos Change Hero Code Language / Code Format Quick Code…" at bounding box center [310, 153] width 621 height 306
